Goal: Task Accomplishment & Management: Use online tool/utility

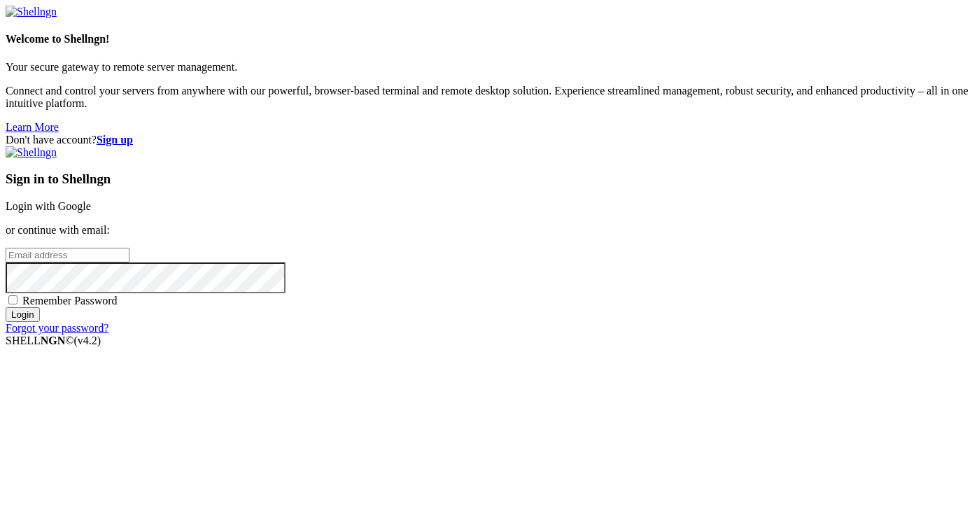
click at [91, 200] on link "Login with Google" at bounding box center [48, 206] width 85 height 12
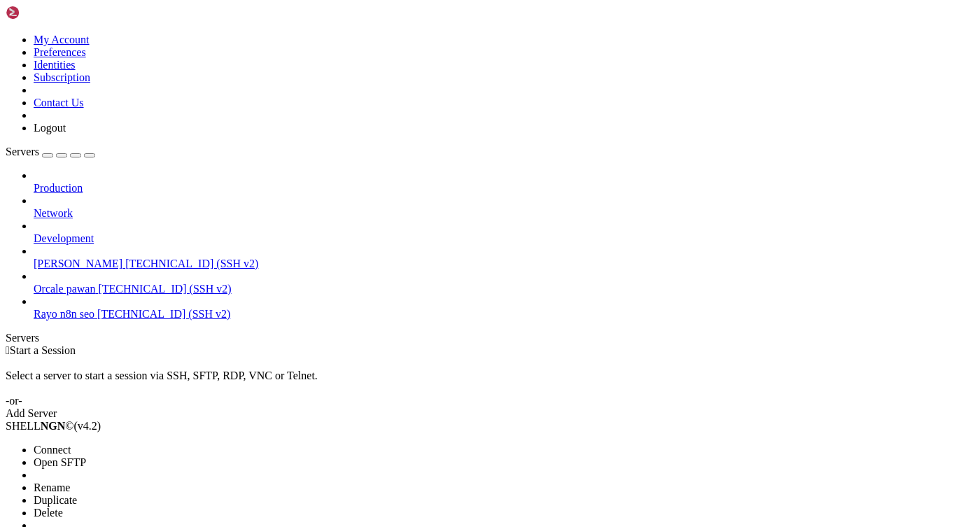
click at [86, 444] on li "Connect" at bounding box center [97, 450] width 127 height 13
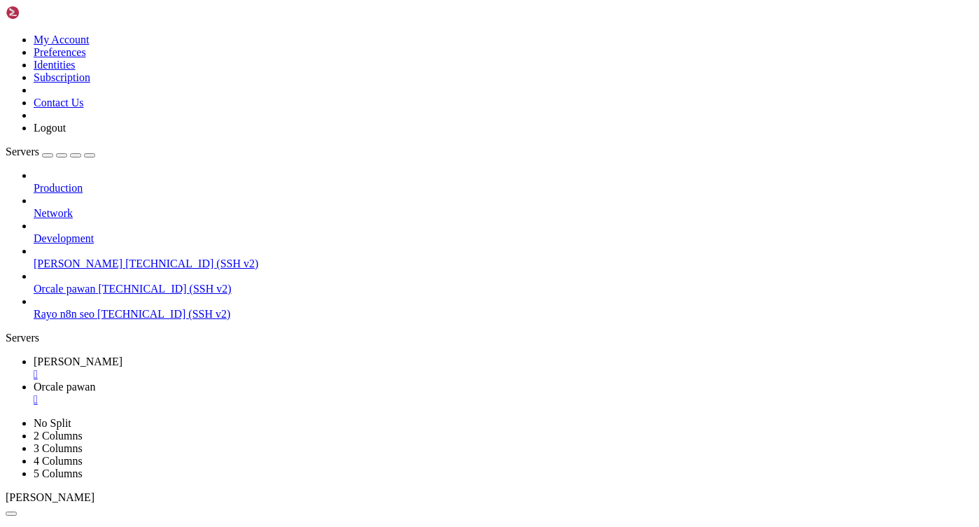
scroll to position [0, 0]
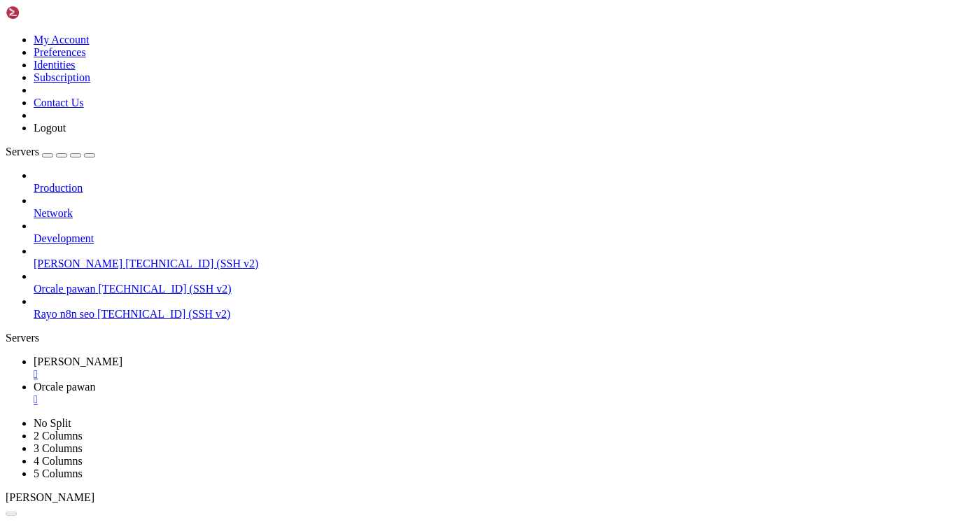
click at [253, 368] on div "" at bounding box center [504, 374] width 940 height 13
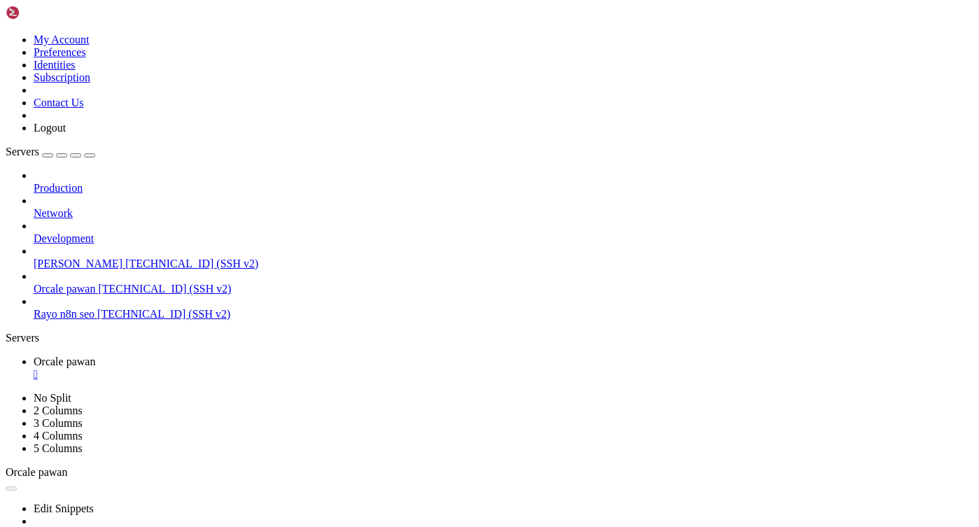
click at [273, 368] on div "" at bounding box center [504, 374] width 940 height 13
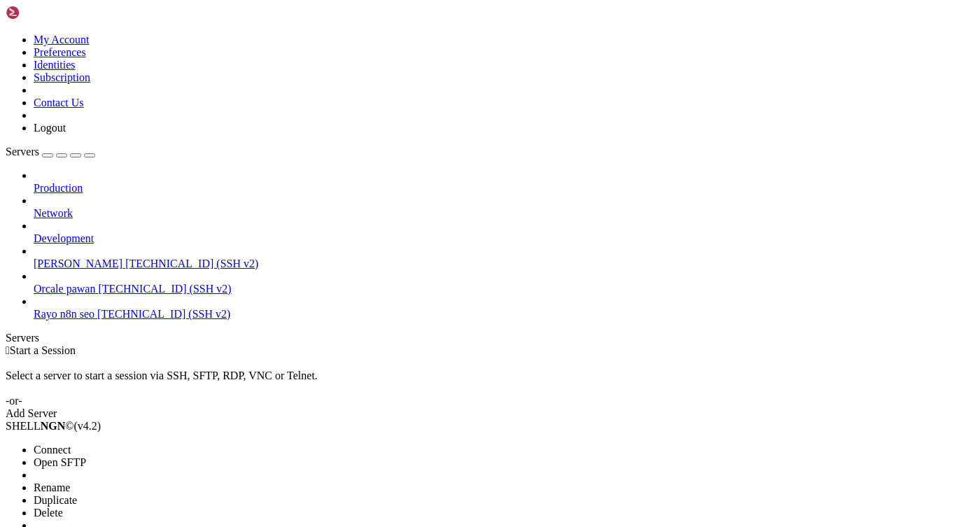
click at [71, 444] on span "Connect" at bounding box center [52, 450] width 37 height 12
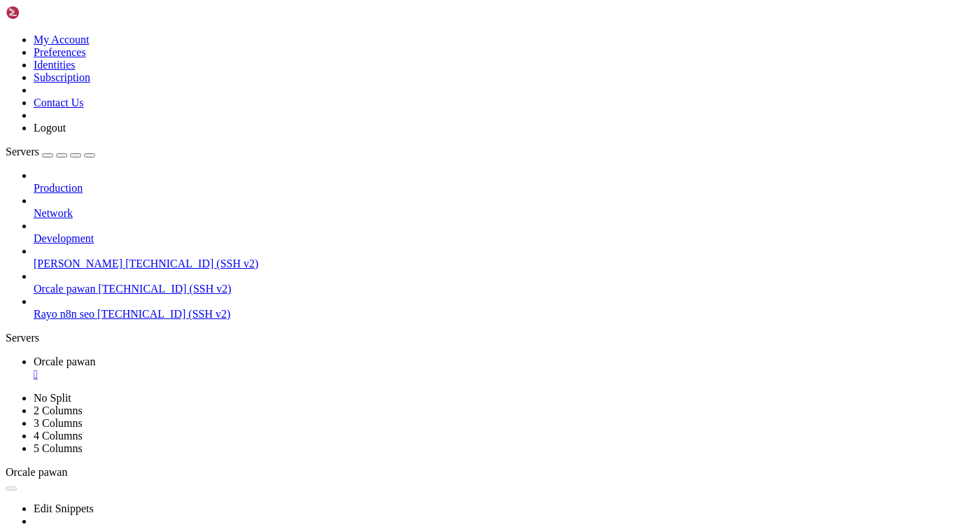
click at [411, 265] on div at bounding box center [489, 263] width 979 height 527
drag, startPoint x: 458, startPoint y: 80, endPoint x: 407, endPoint y: 78, distance: 51.9
